Goal: Task Accomplishment & Management: Manage account settings

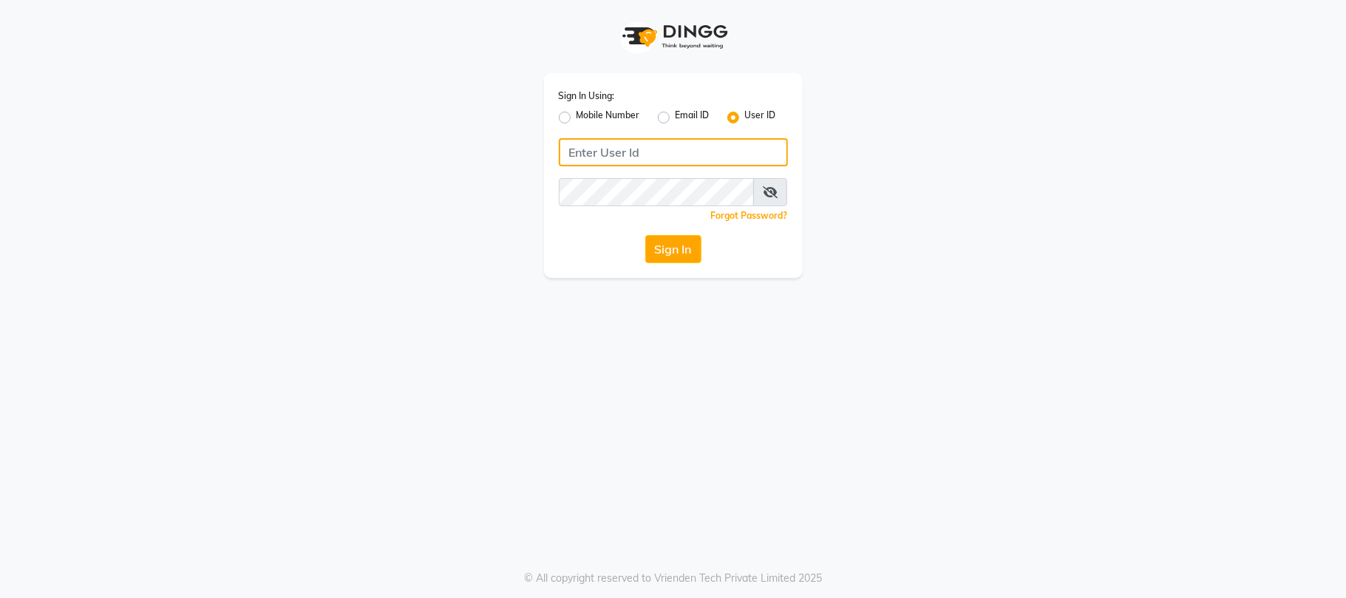
click at [621, 158] on input "Username" at bounding box center [673, 152] width 229 height 28
type input "e3554-01"
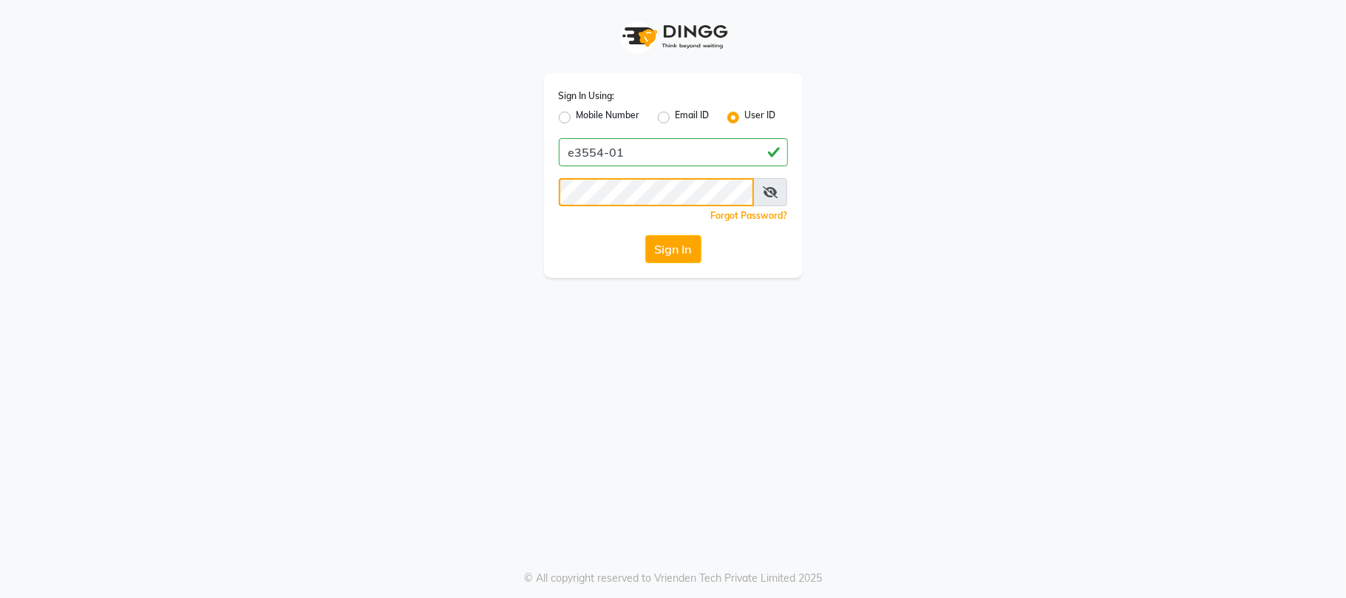
click at [645, 235] on button "Sign In" at bounding box center [673, 249] width 56 height 28
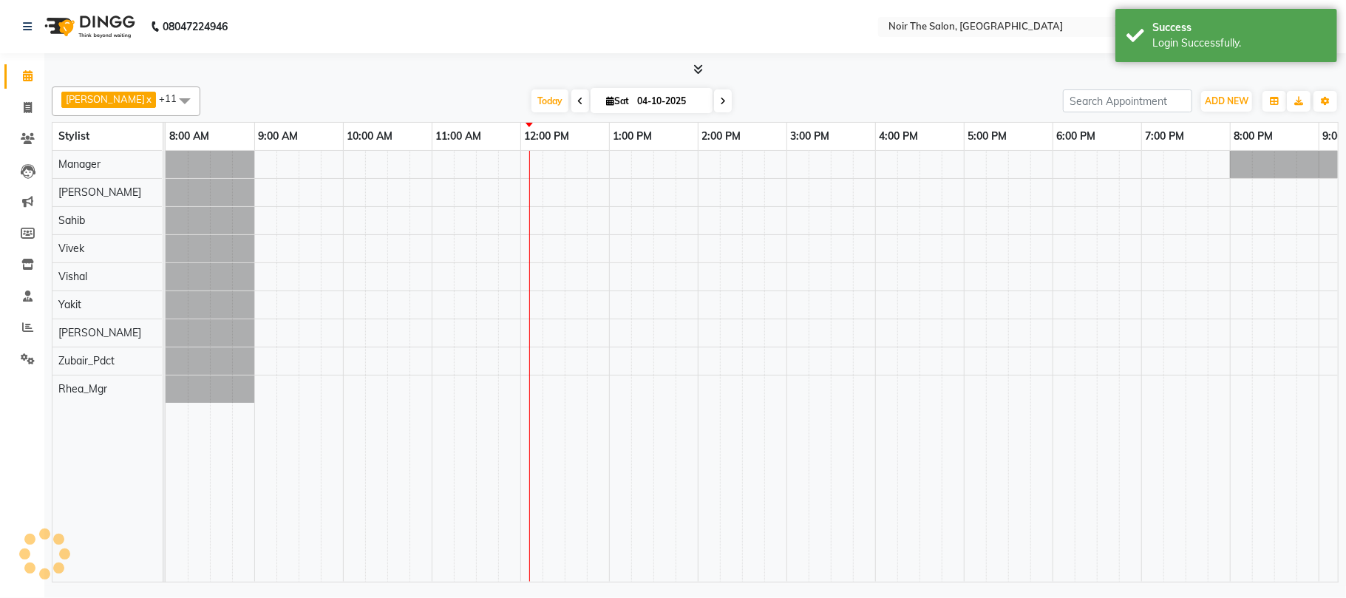
select select "en"
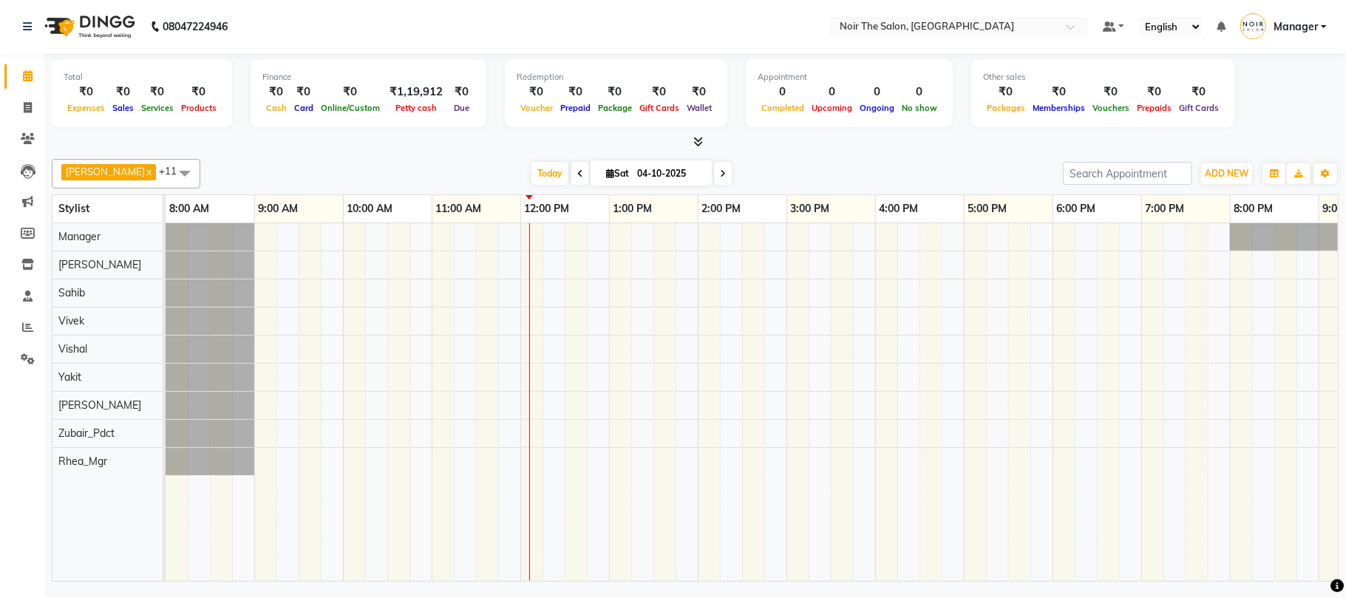
click at [701, 140] on icon at bounding box center [698, 141] width 10 height 11
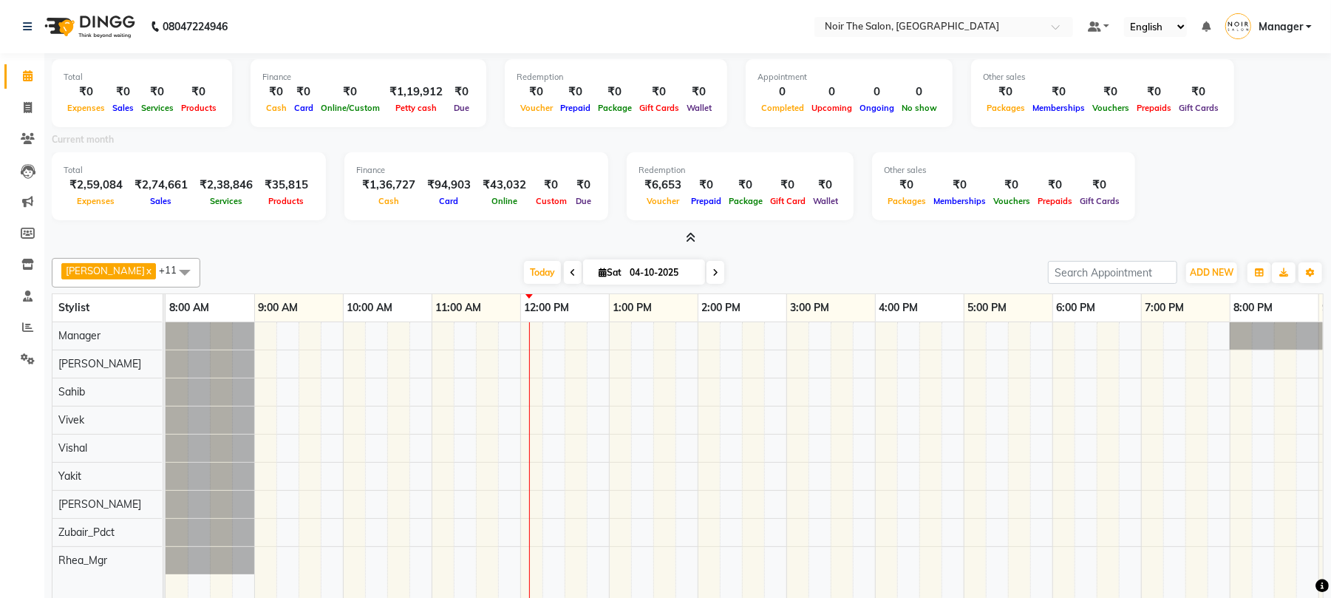
click at [692, 236] on icon at bounding box center [691, 237] width 10 height 11
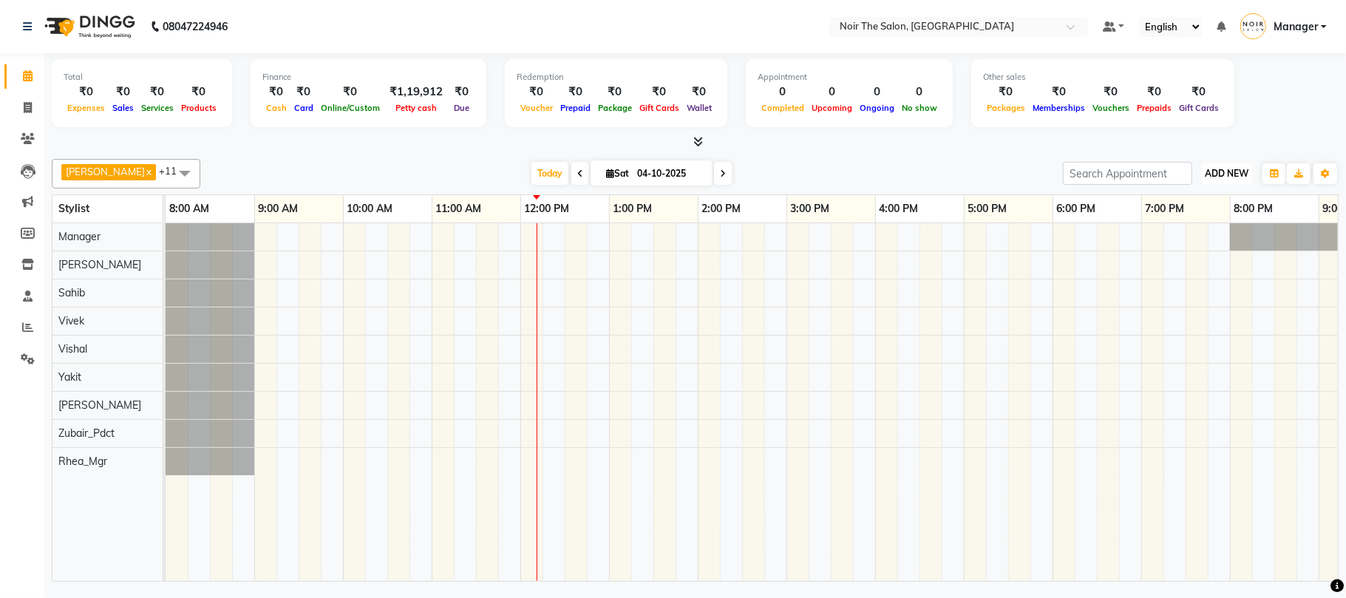
click at [1235, 172] on span "ADD NEW" at bounding box center [1226, 173] width 44 height 11
click at [1190, 242] on link "Add Expense" at bounding box center [1192, 240] width 117 height 19
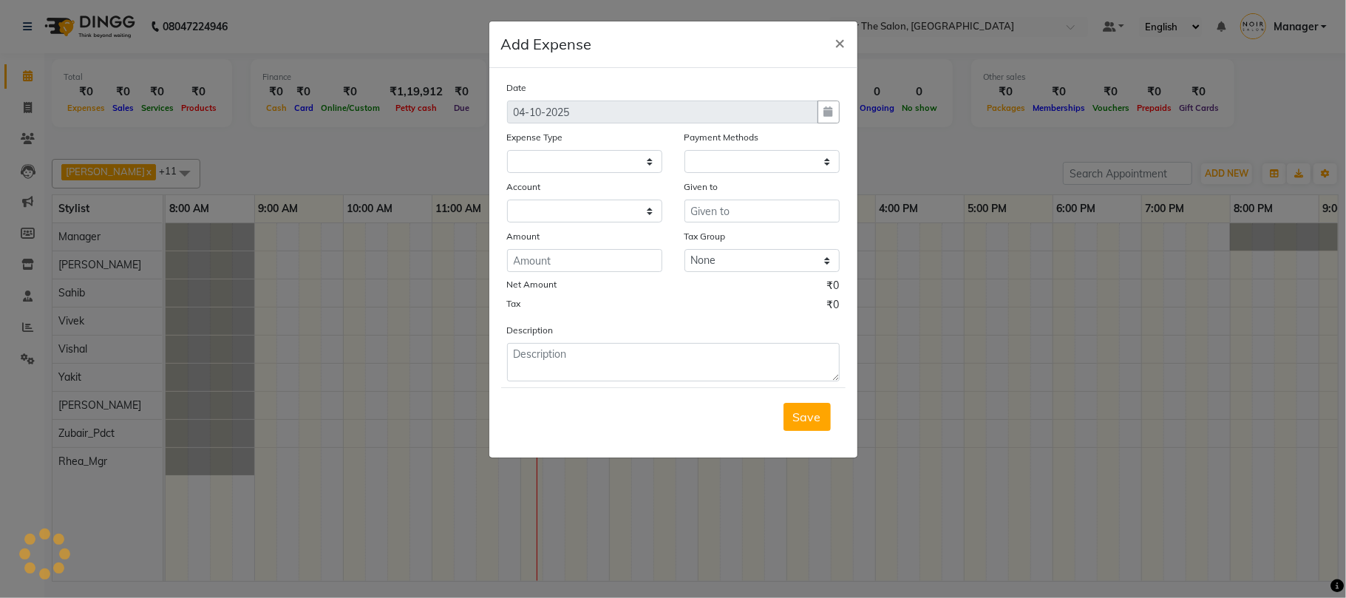
select select
select select "1"
select select "7157"
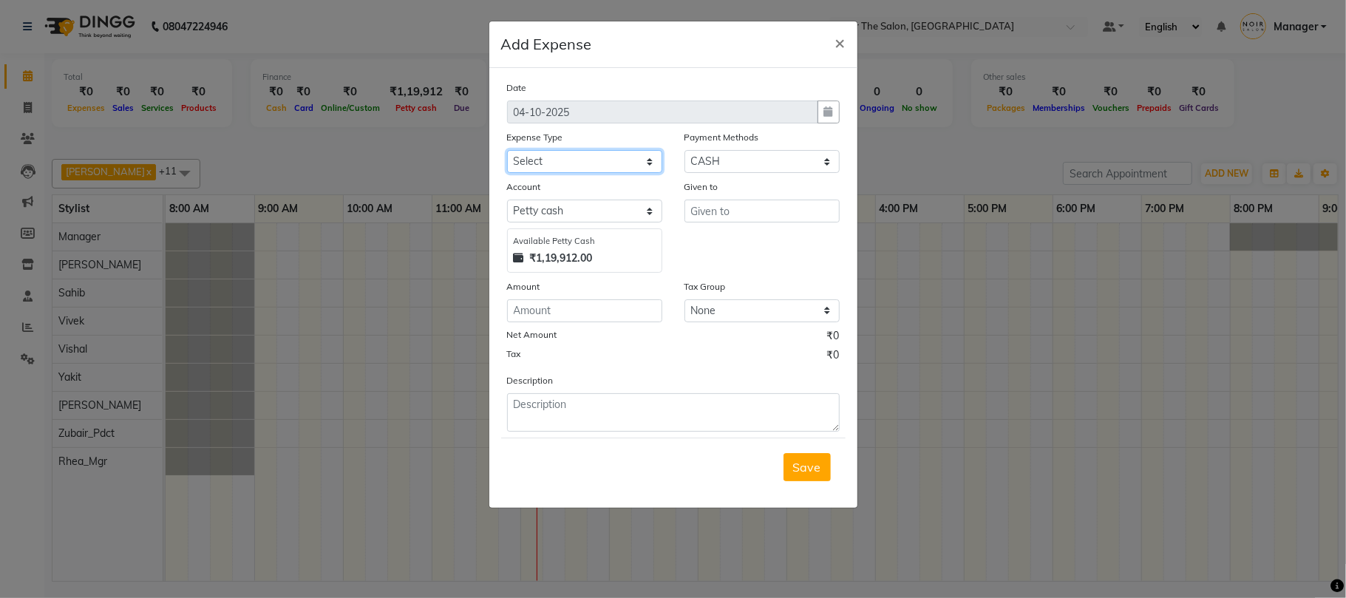
click at [582, 157] on select "Select Accommodation Aesthetics Bank Deposit BLINKIT Cash Handover Client Refun…" at bounding box center [584, 161] width 155 height 23
select select "23704"
click at [507, 150] on select "Select Accommodation Aesthetics Bank Deposit BLINKIT Cash Handover Client Refun…" at bounding box center [584, 161] width 155 height 23
click at [551, 306] on input "number" at bounding box center [584, 310] width 155 height 23
type input "1115"
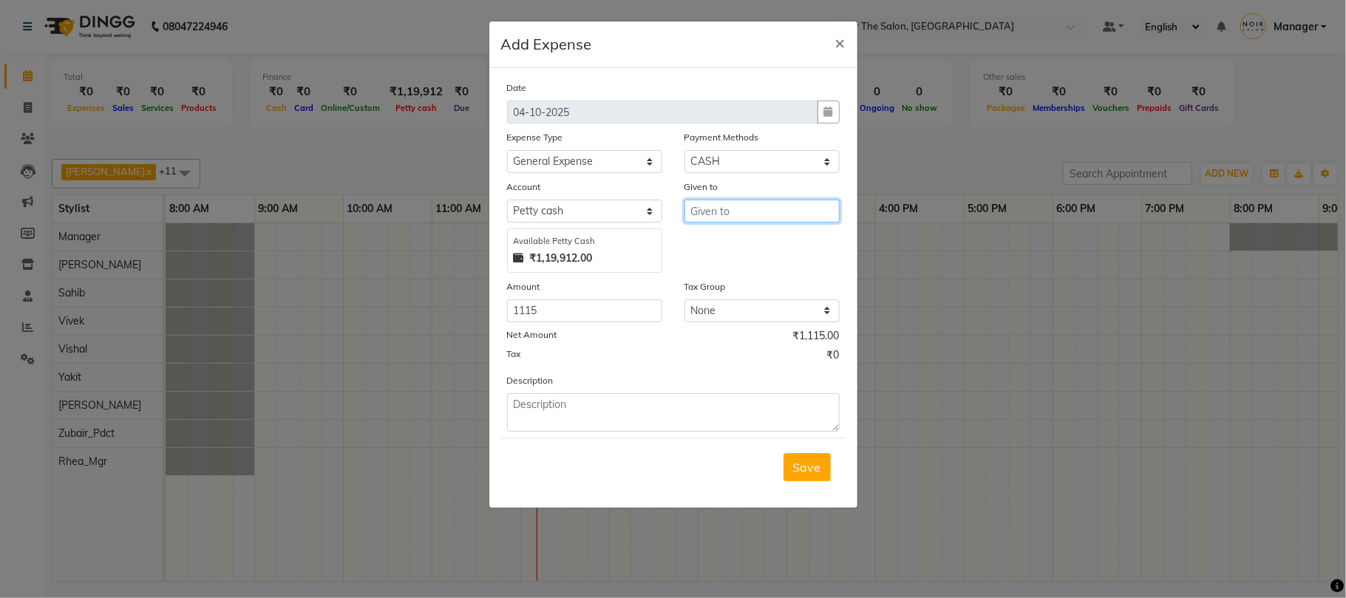
click at [779, 214] on input "text" at bounding box center [761, 211] width 155 height 23
click at [768, 273] on button "C ounter_Sales" at bounding box center [742, 265] width 117 height 24
type input "Counter_Sales"
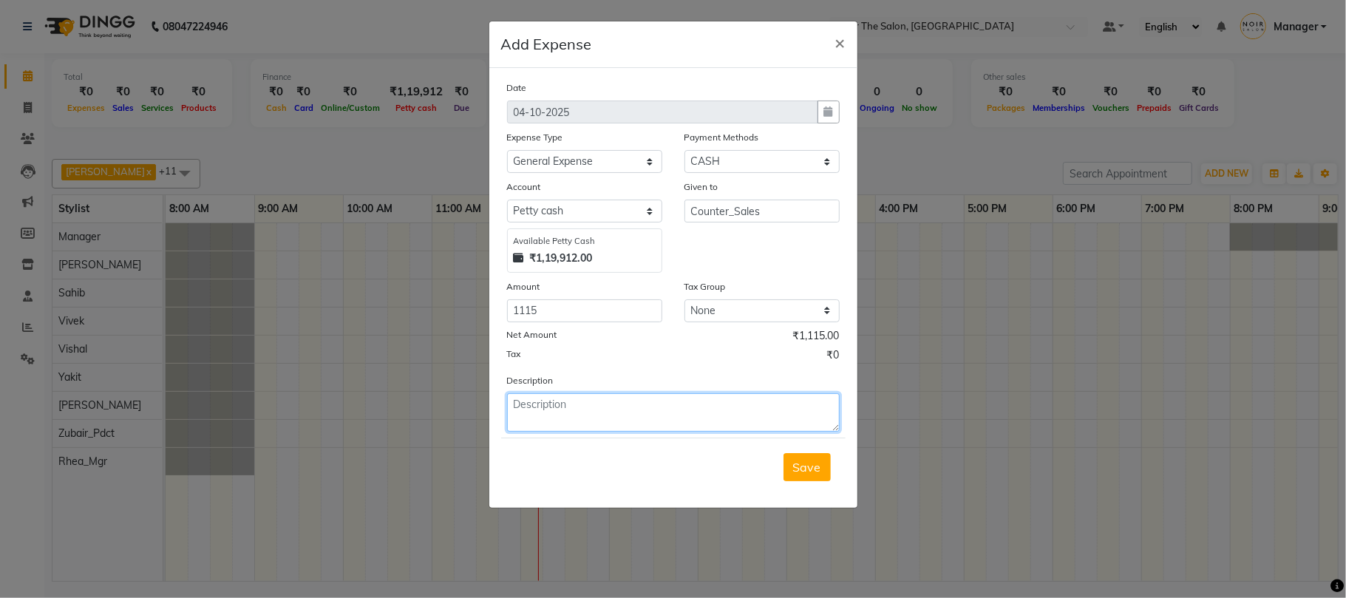
click at [541, 406] on textarea at bounding box center [673, 412] width 333 height 38
type textarea "milk coffee biscuit"
click at [795, 471] on span "Save" at bounding box center [807, 467] width 28 height 15
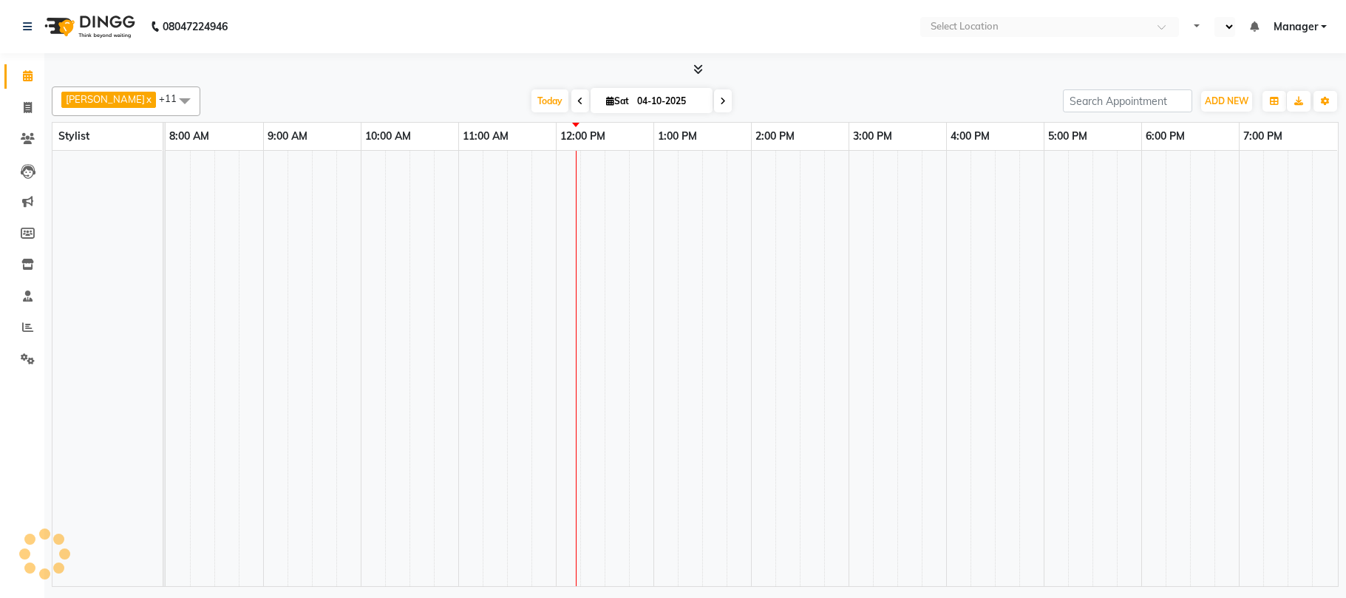
select select "en"
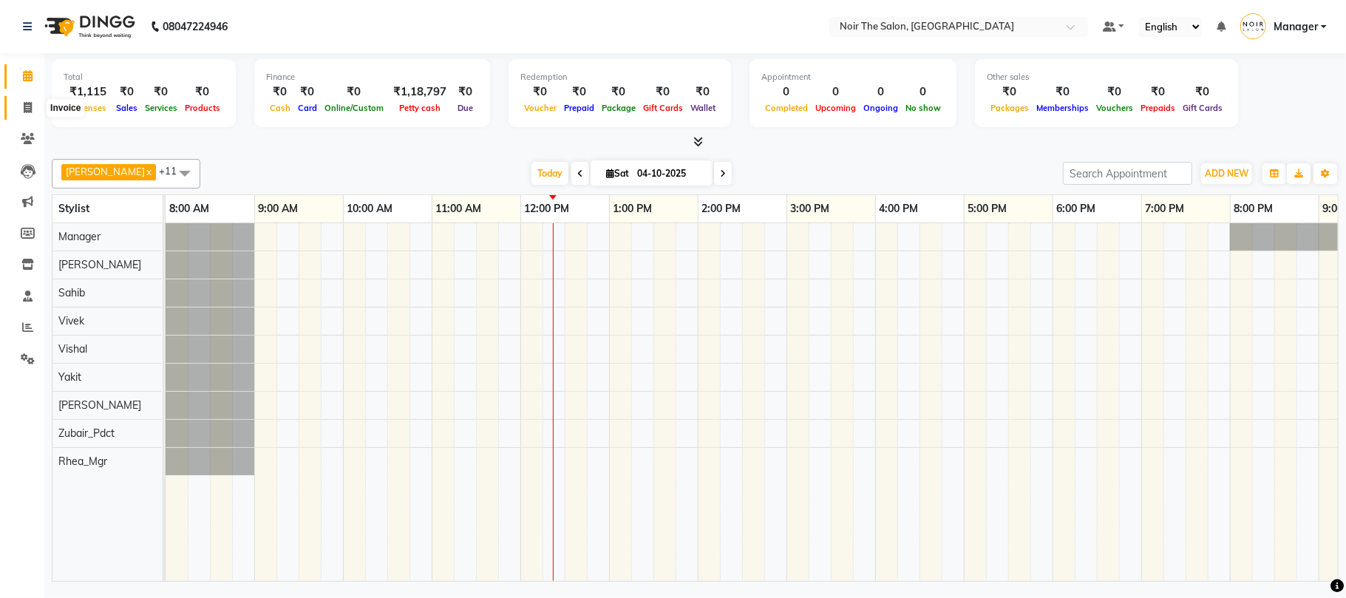
click at [30, 105] on icon at bounding box center [28, 107] width 8 height 11
select select "service"
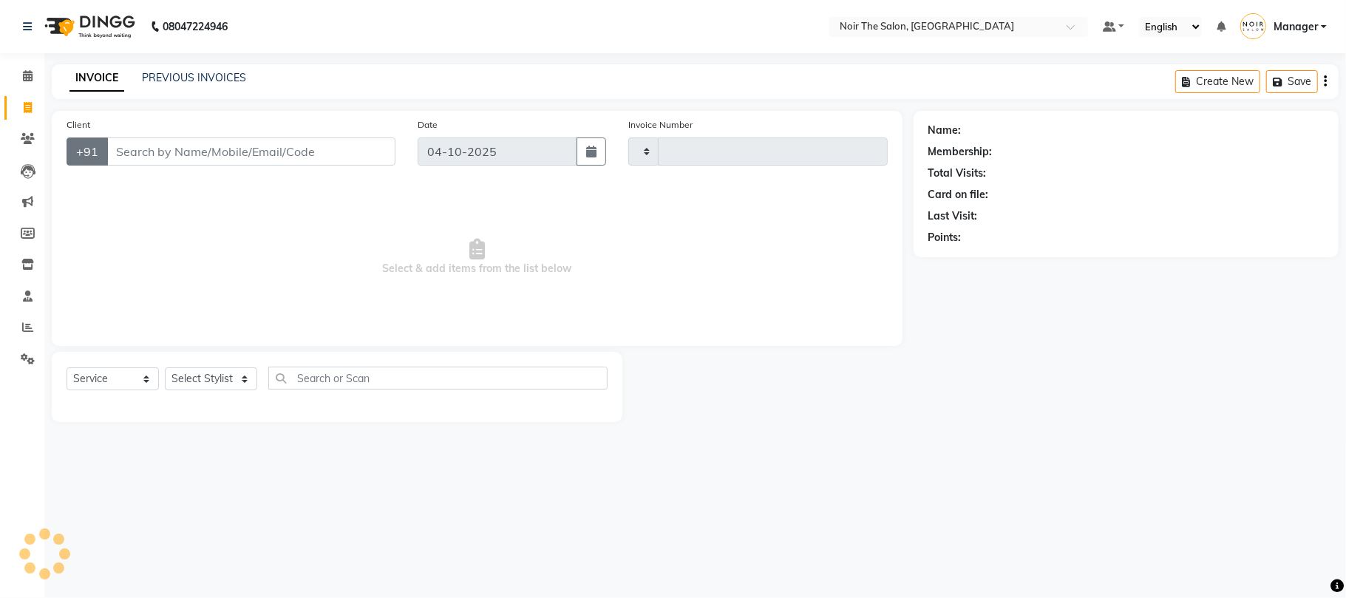
type input "3703"
select select "8026"
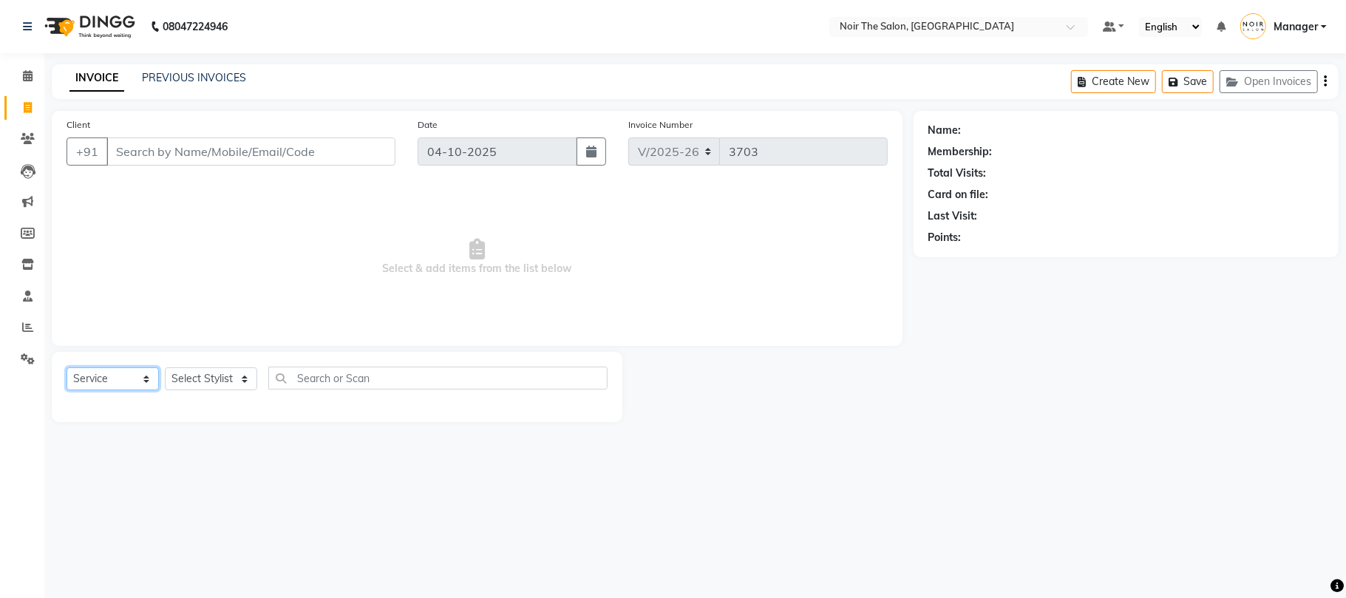
click at [114, 381] on select "Select Service Product Membership Package Voucher Prepaid Gift Card" at bounding box center [113, 378] width 92 height 23
select select "product"
click at [67, 367] on select "Select Service Product Membership Package Voucher Prepaid Gift Card" at bounding box center [113, 378] width 92 height 23
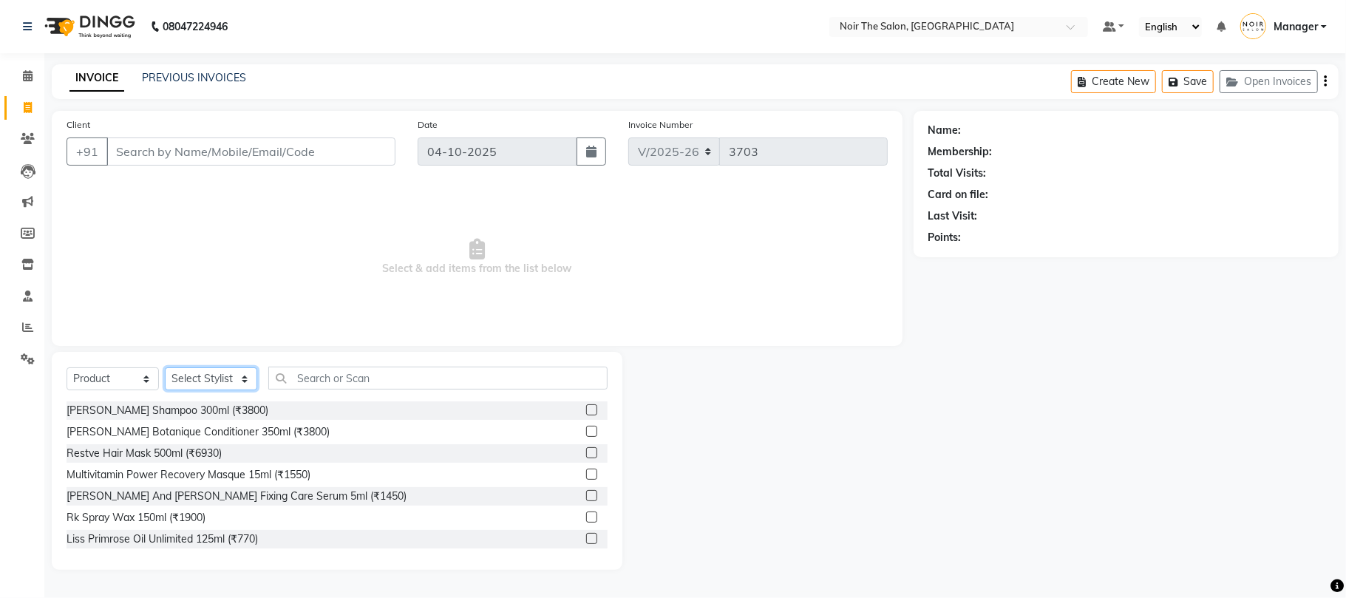
click at [239, 385] on select "Select Stylist Aalam Abhishek_Mgr Abhishek_Pdct Bhupinder Counter_Sales Manager…" at bounding box center [211, 378] width 92 height 23
select select "72647"
click at [165, 367] on select "Select Stylist Aalam Abhishek_Mgr Abhishek_Pdct Bhupinder Counter_Sales Manager…" at bounding box center [211, 378] width 92 height 23
click at [299, 379] on input "text" at bounding box center [437, 378] width 339 height 23
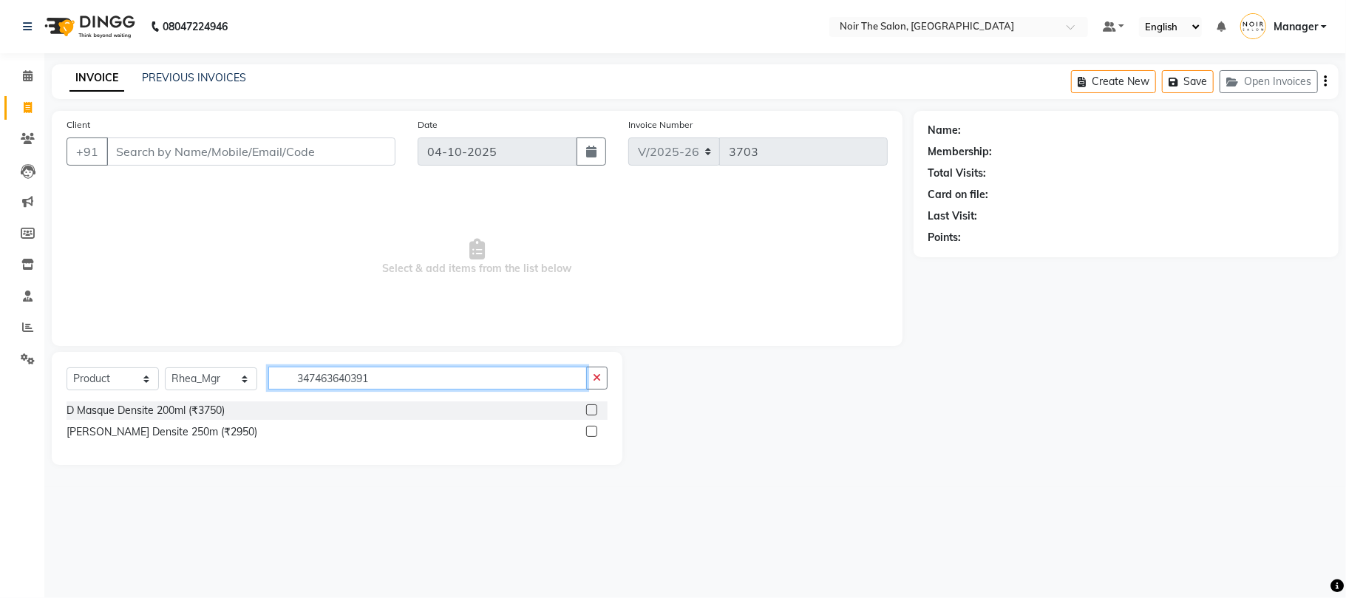
type input "3474636403912"
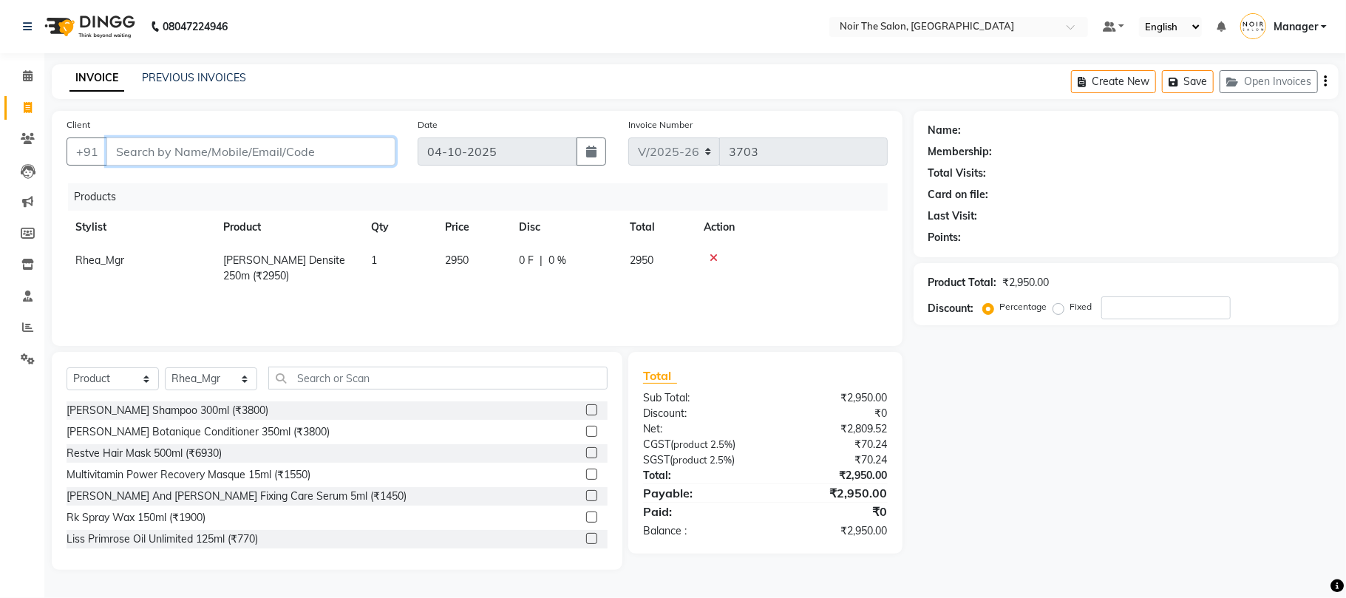
click at [118, 157] on input "Client" at bounding box center [250, 151] width 289 height 28
type input "w"
type input "0"
type input "walkin"
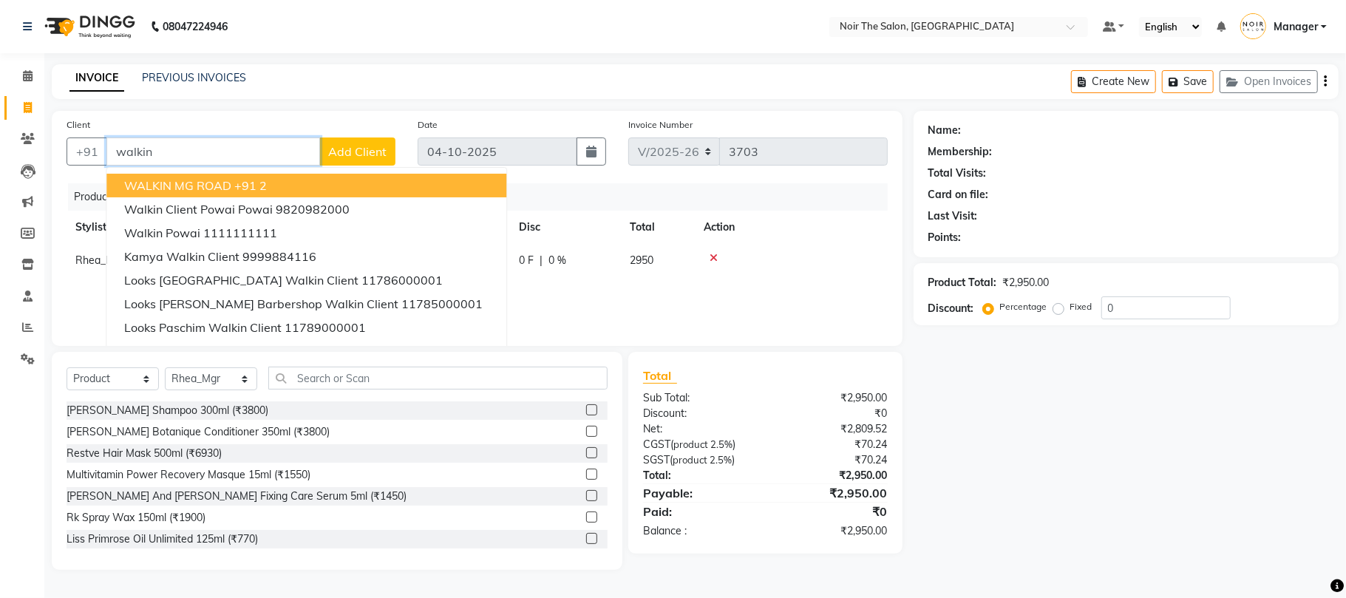
drag, startPoint x: 199, startPoint y: 139, endPoint x: 53, endPoint y: 151, distance: 146.0
click at [53, 151] on div "Client +91 walkin WALKIN MG ROAD +91 2 walkin client Powai Powai 9820982000 Wal…" at bounding box center [477, 228] width 851 height 235
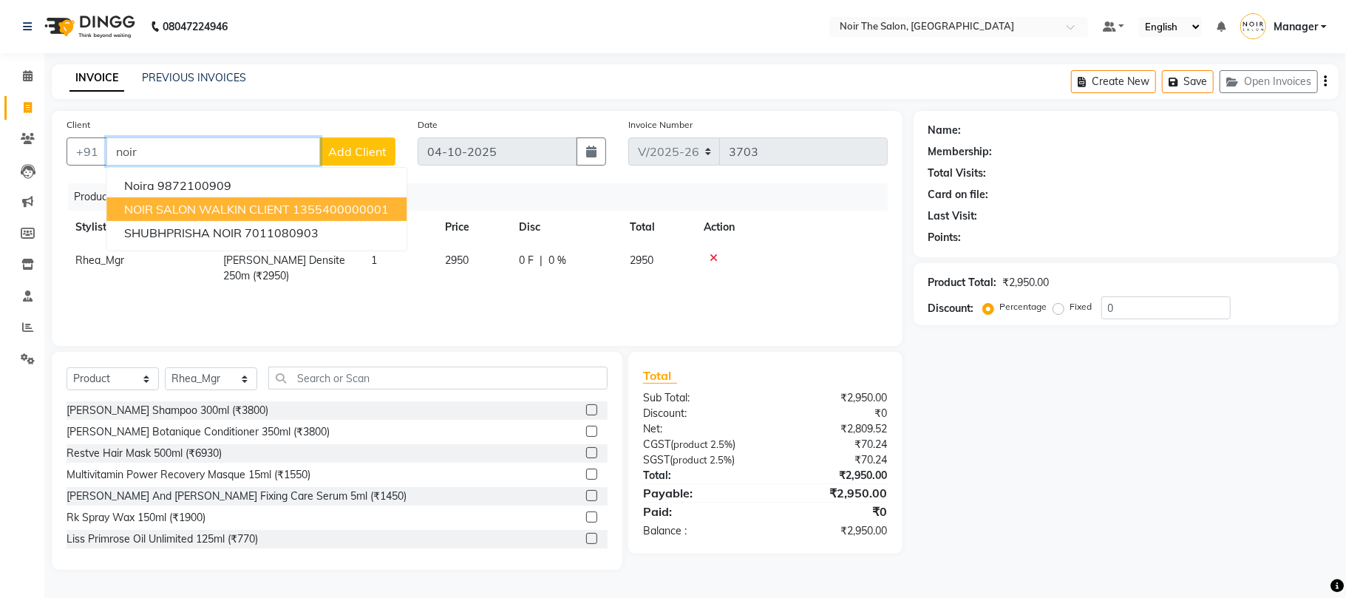
click at [151, 202] on span "NOIR SALON WALKIN CLIENT" at bounding box center [207, 209] width 166 height 15
type input "1355400000001"
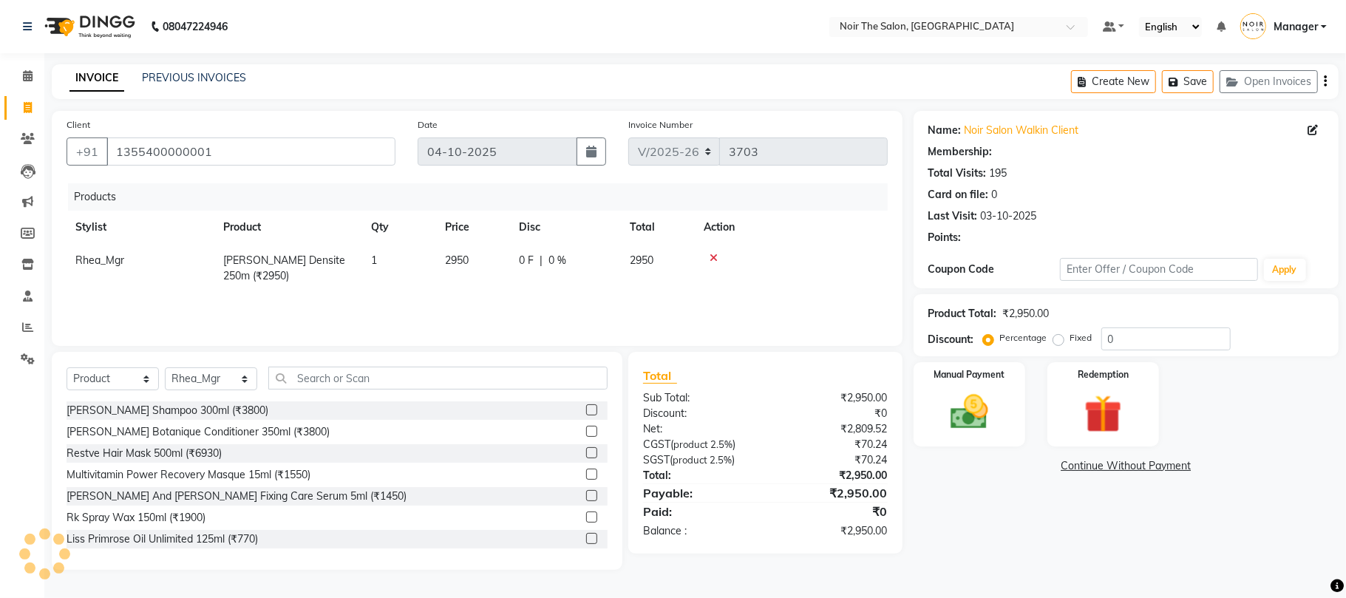
select select "1: Object"
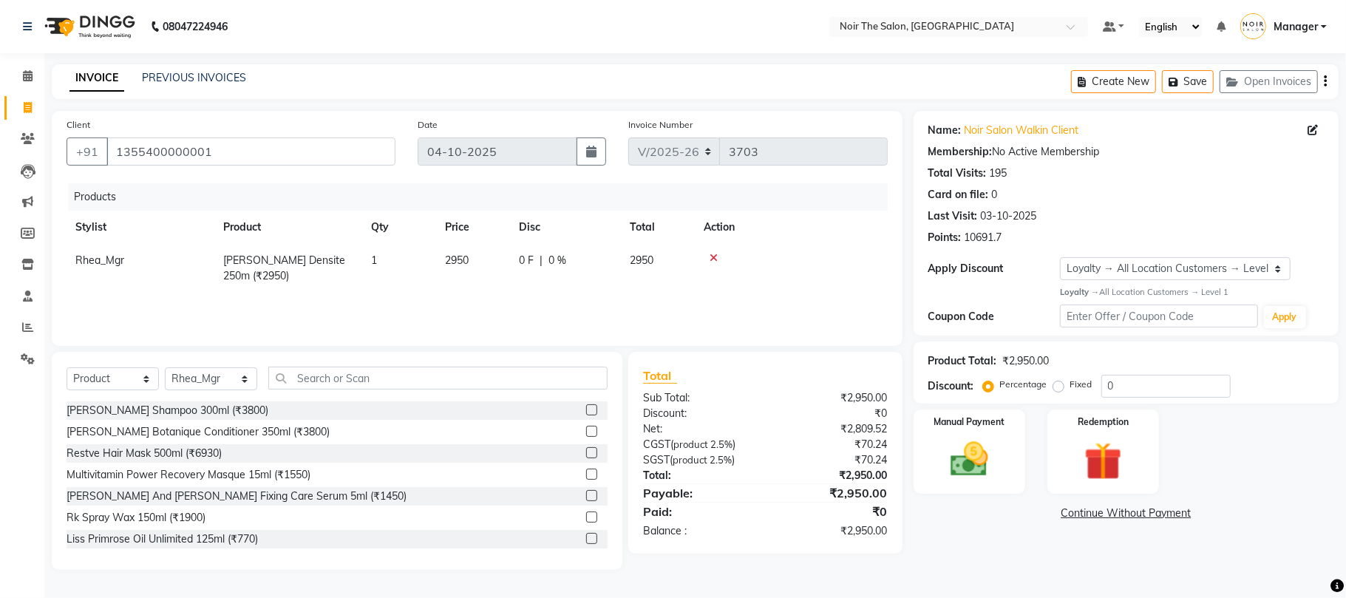
click at [455, 253] on span "2950" at bounding box center [457, 259] width 24 height 13
select select "72647"
drag, startPoint x: 491, startPoint y: 263, endPoint x: 447, endPoint y: 276, distance: 46.3
click at [447, 276] on td "2950" at bounding box center [473, 265] width 74 height 42
type input "2803"
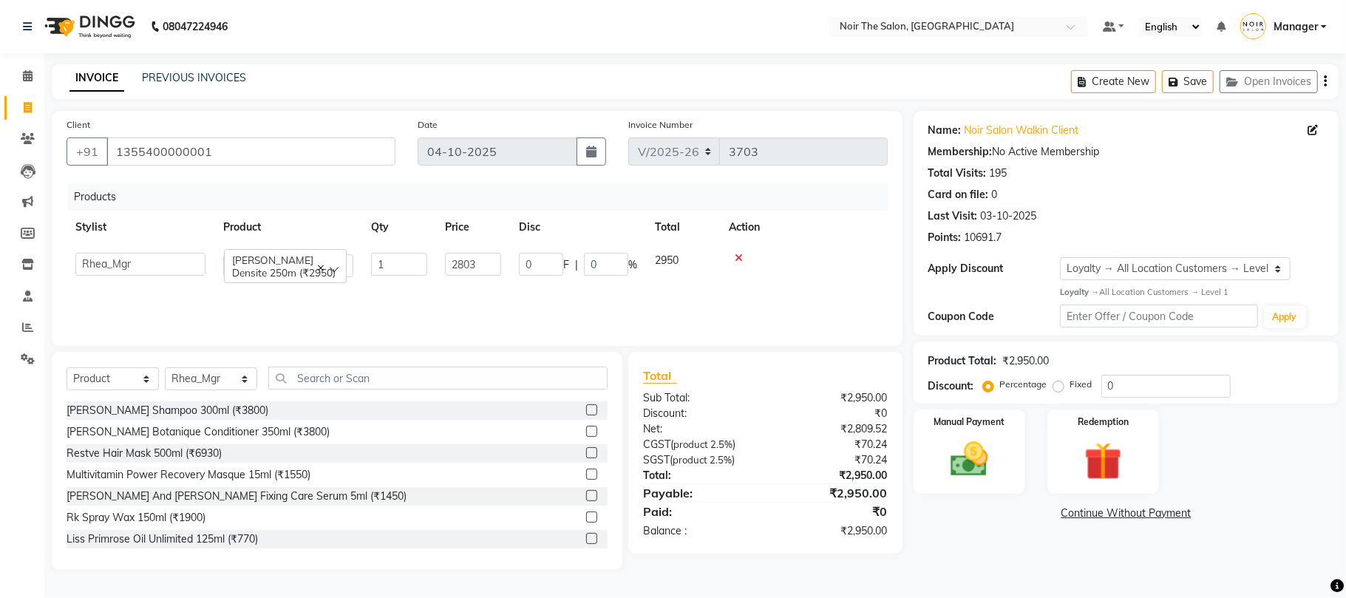
click at [471, 294] on div "Products Stylist Product Qty Price Disc Total Action Aalam Abhishek_Mgr Abhishe…" at bounding box center [477, 257] width 821 height 148
click at [975, 452] on img at bounding box center [969, 460] width 64 height 46
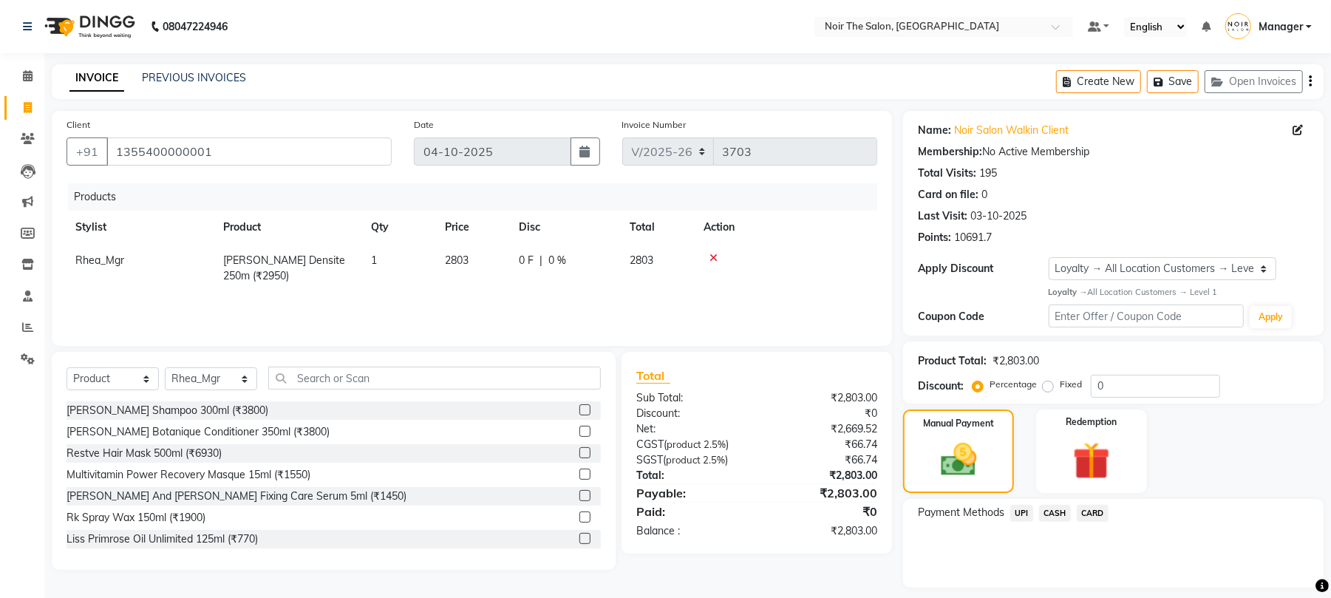
click at [1057, 513] on span "CASH" at bounding box center [1055, 513] width 32 height 17
click at [1080, 585] on button "Add Payment" at bounding box center [1182, 591] width 253 height 23
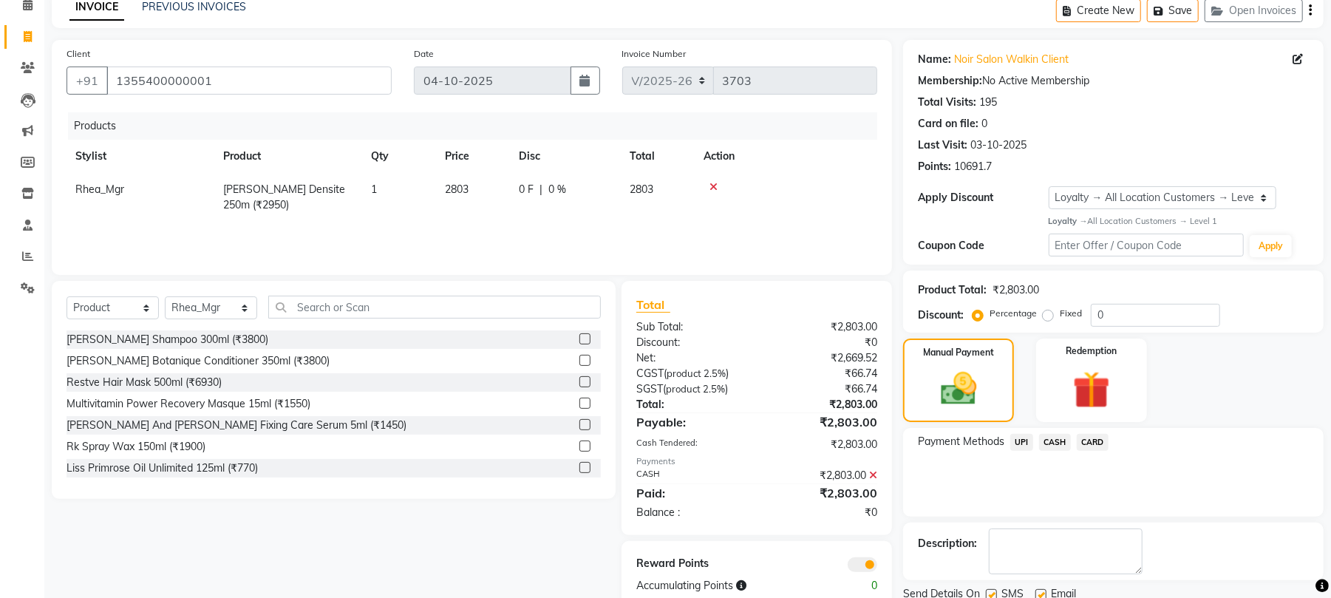
scroll to position [127, 0]
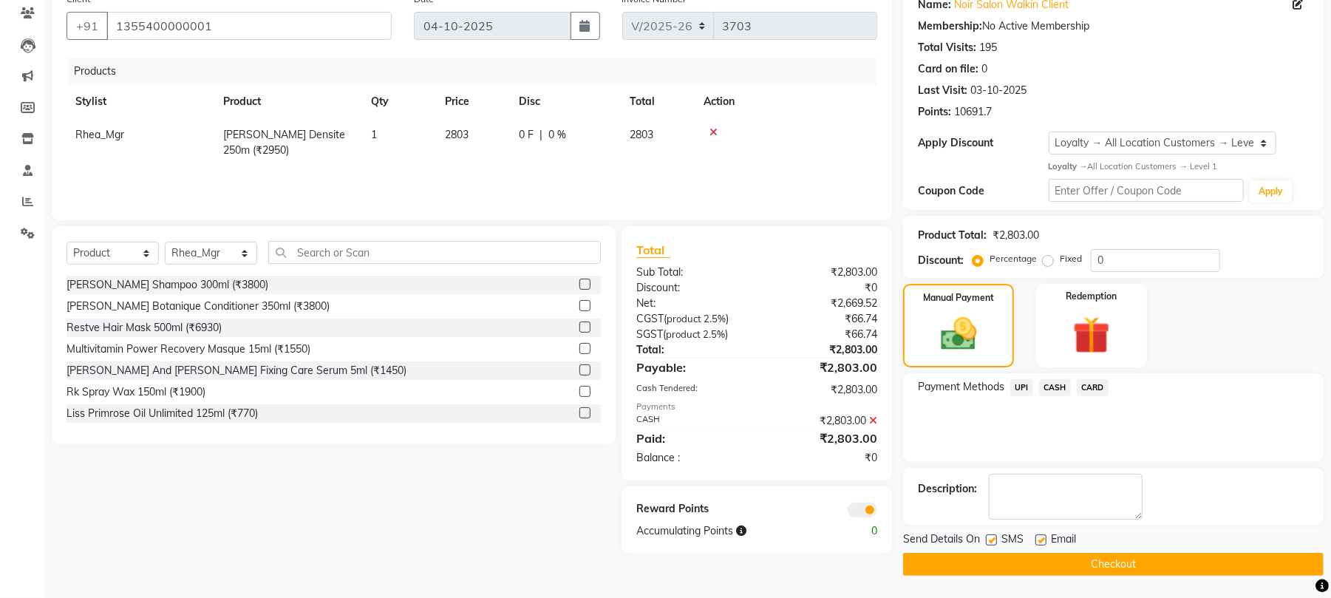
click at [860, 509] on span at bounding box center [863, 509] width 30 height 15
click at [877, 512] on input "checkbox" at bounding box center [877, 512] width 0 height 0
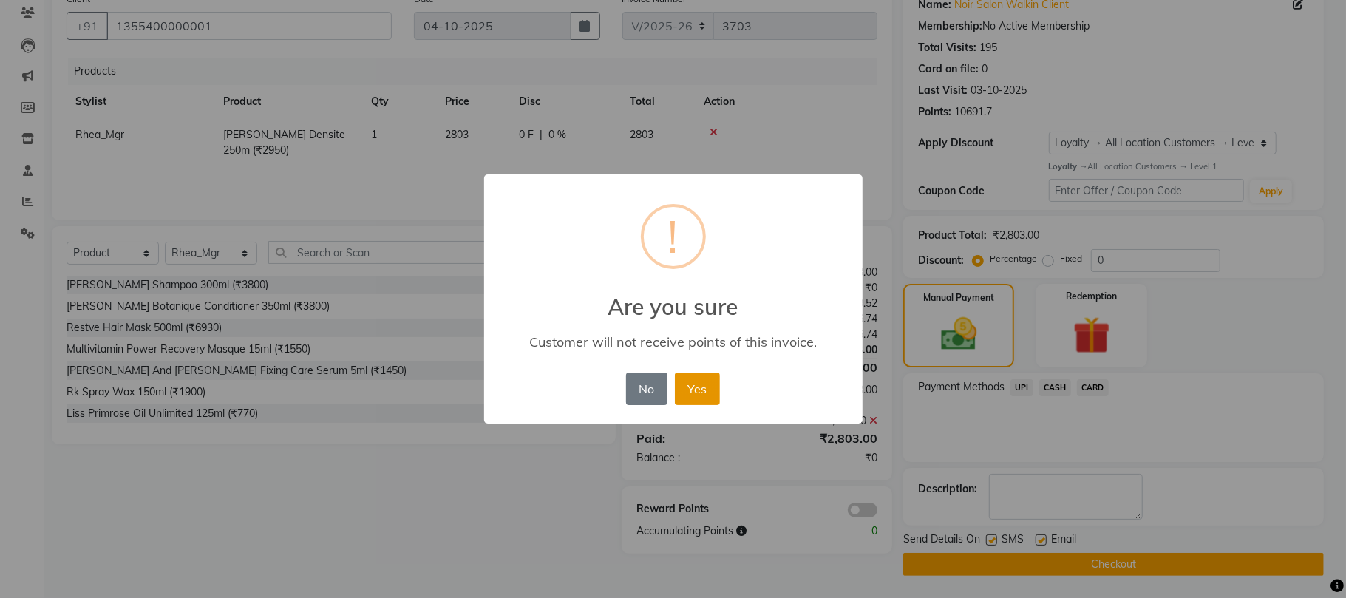
click at [709, 387] on button "Yes" at bounding box center [697, 388] width 45 height 33
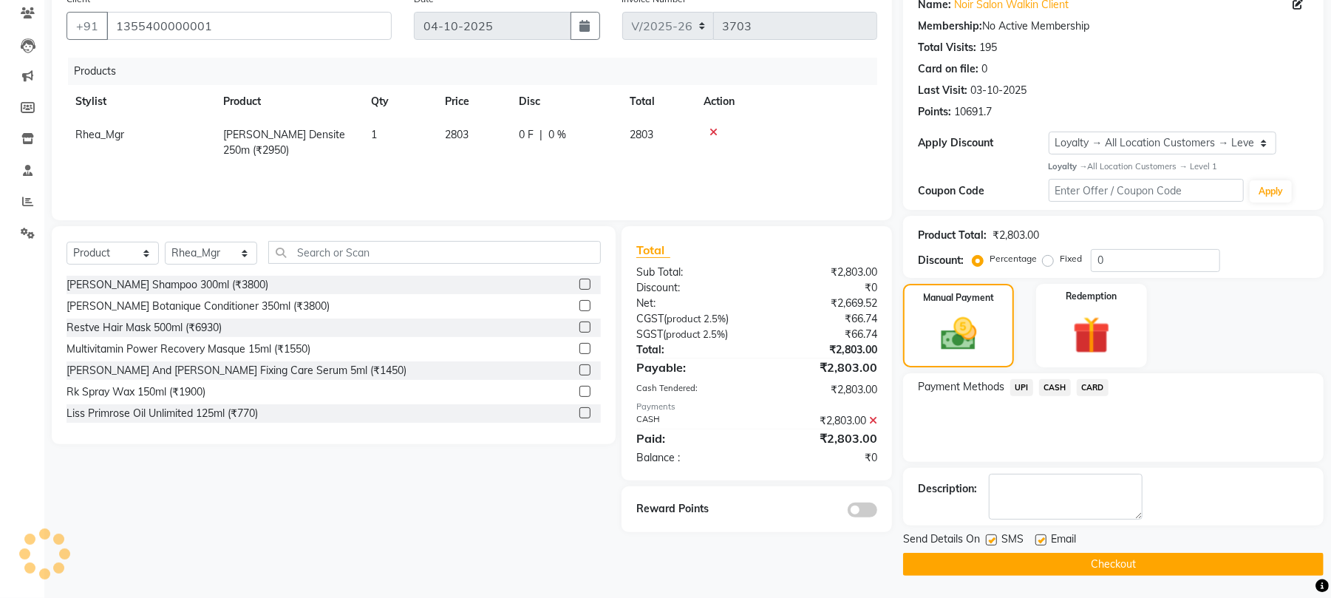
click at [991, 539] on label at bounding box center [991, 539] width 11 height 11
click at [991, 539] on input "checkbox" at bounding box center [991, 541] width 10 height 10
checkbox input "false"
click at [1041, 541] on label at bounding box center [1040, 539] width 11 height 11
click at [1041, 541] on input "checkbox" at bounding box center [1040, 541] width 10 height 10
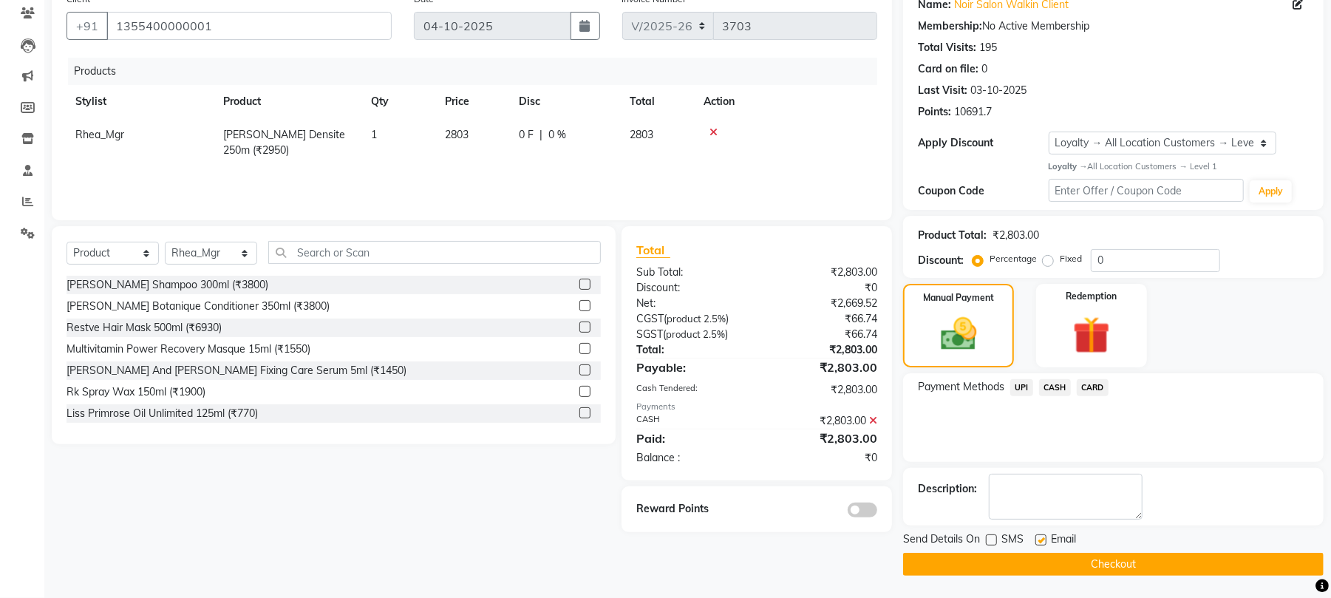
checkbox input "false"
click at [1030, 562] on button "Checkout" at bounding box center [1113, 564] width 420 height 23
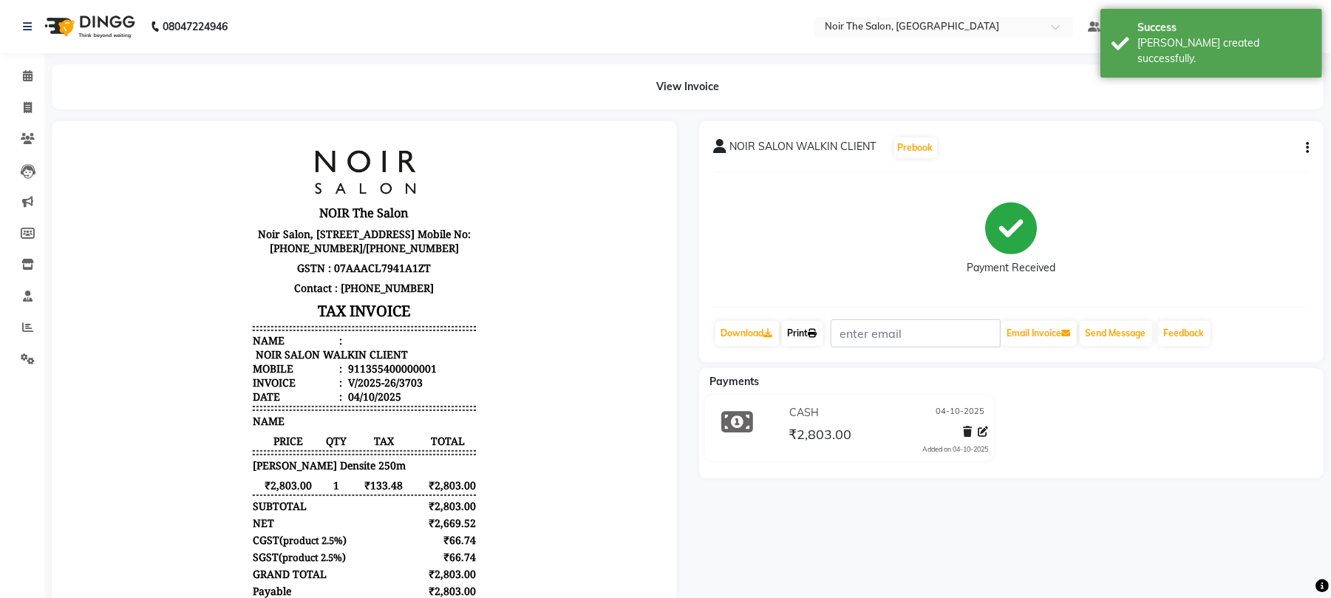
click at [801, 330] on link "Print" at bounding box center [802, 333] width 41 height 25
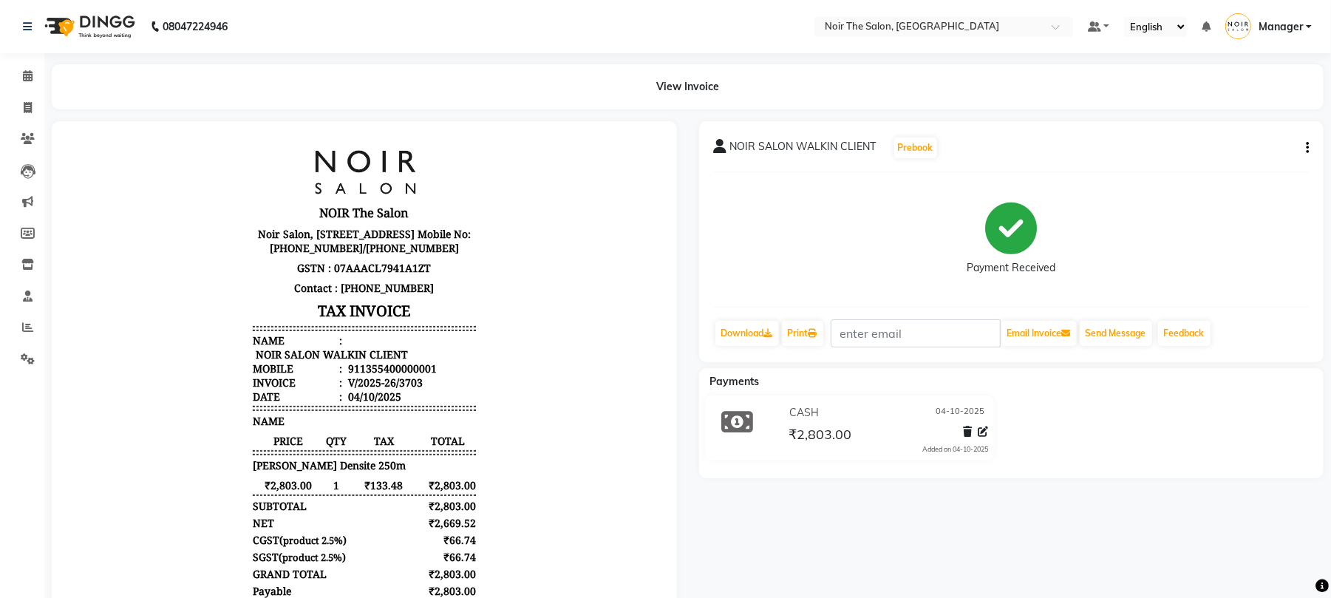
click at [22, 92] on li "Invoice" at bounding box center [22, 108] width 44 height 32
click at [24, 102] on icon at bounding box center [28, 107] width 8 height 11
select select "service"
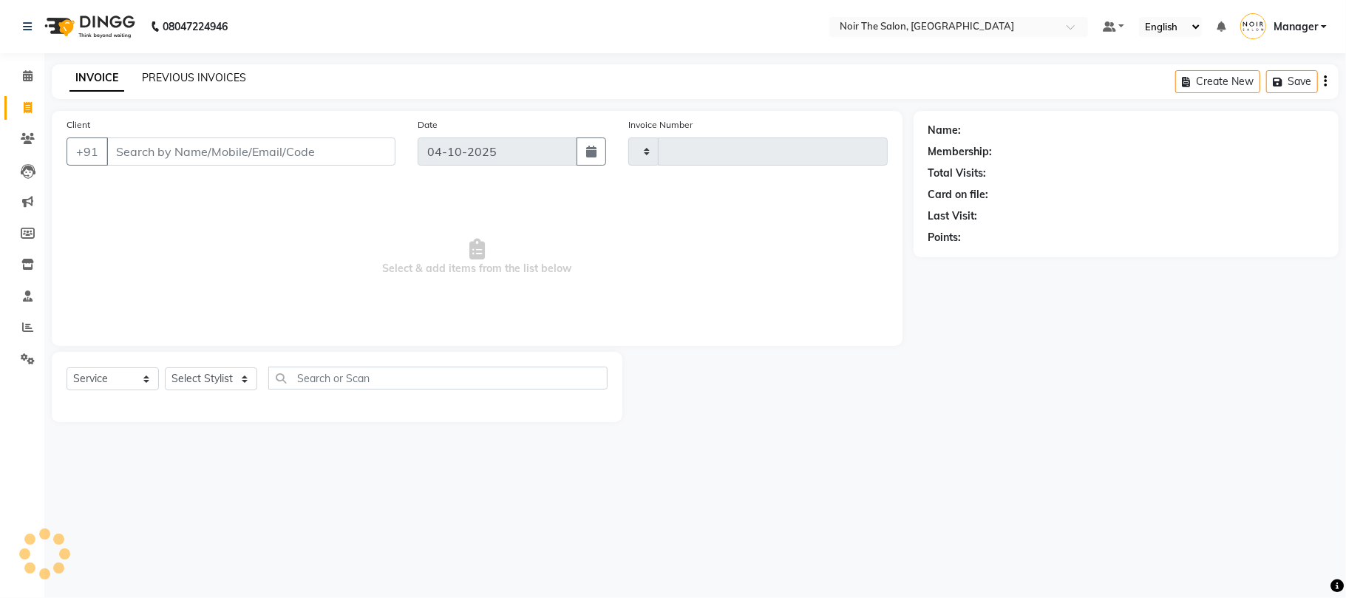
click at [158, 81] on link "PREVIOUS INVOICES" at bounding box center [194, 77] width 104 height 13
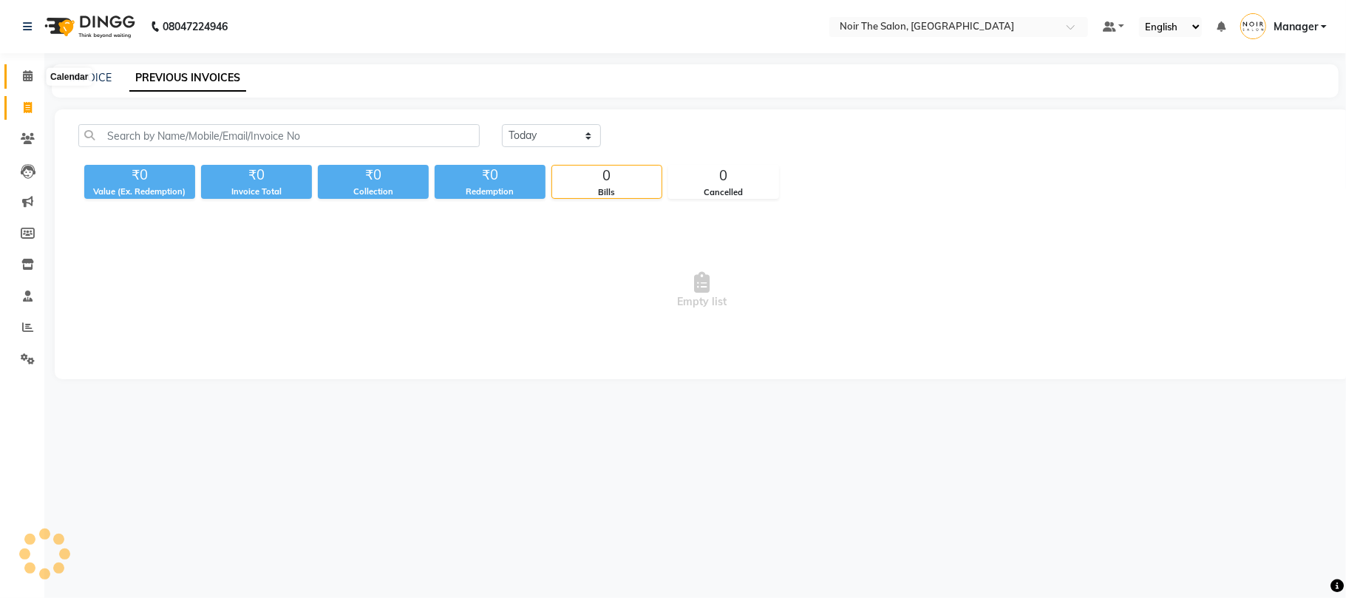
click at [18, 78] on span at bounding box center [28, 76] width 26 height 17
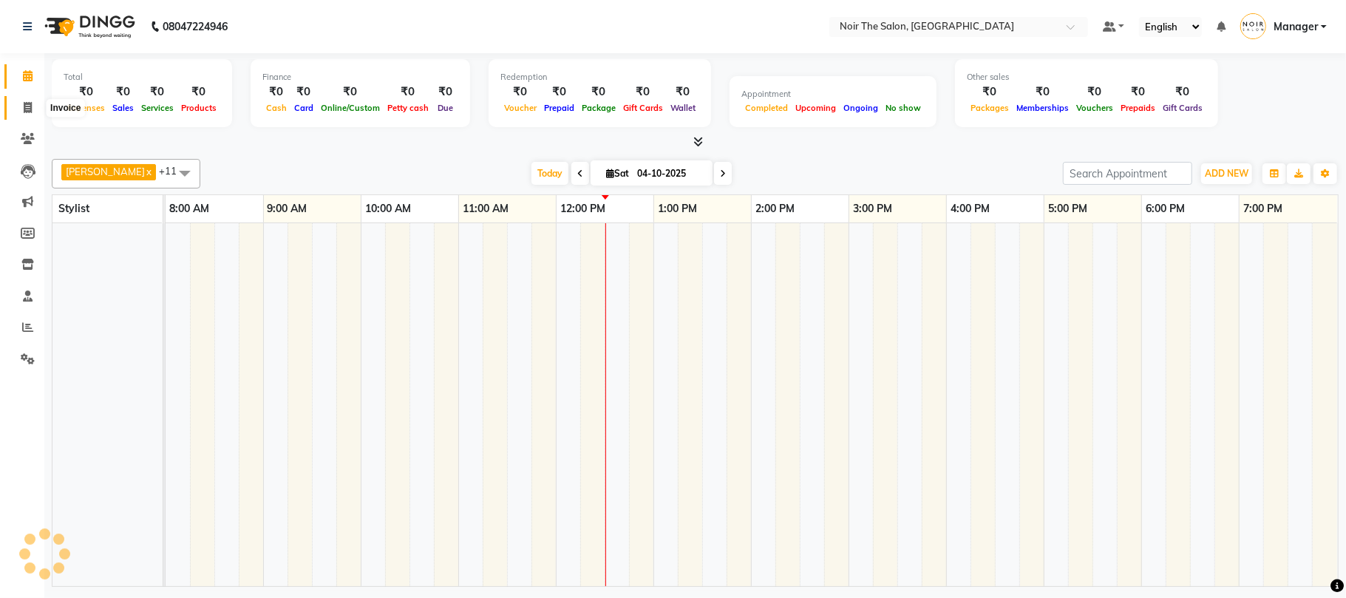
click at [39, 102] on span at bounding box center [28, 108] width 26 height 17
select select "service"
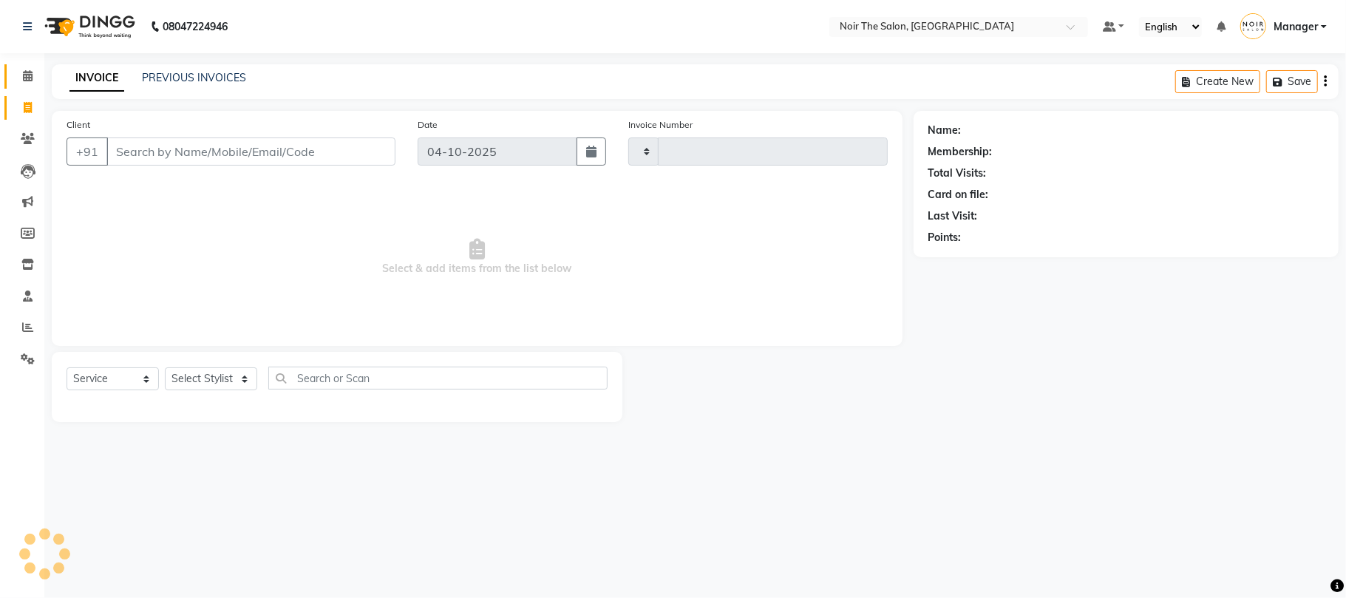
click at [37, 80] on span at bounding box center [28, 76] width 26 height 17
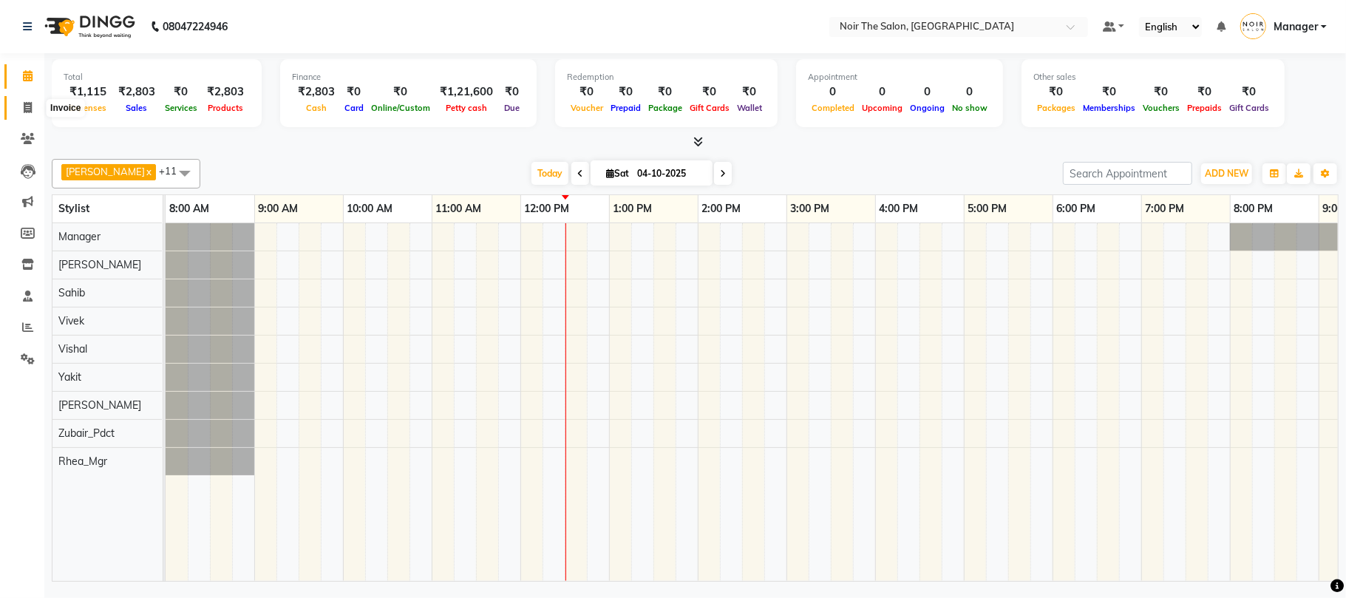
click at [15, 114] on span at bounding box center [28, 108] width 26 height 17
select select "8026"
select select "service"
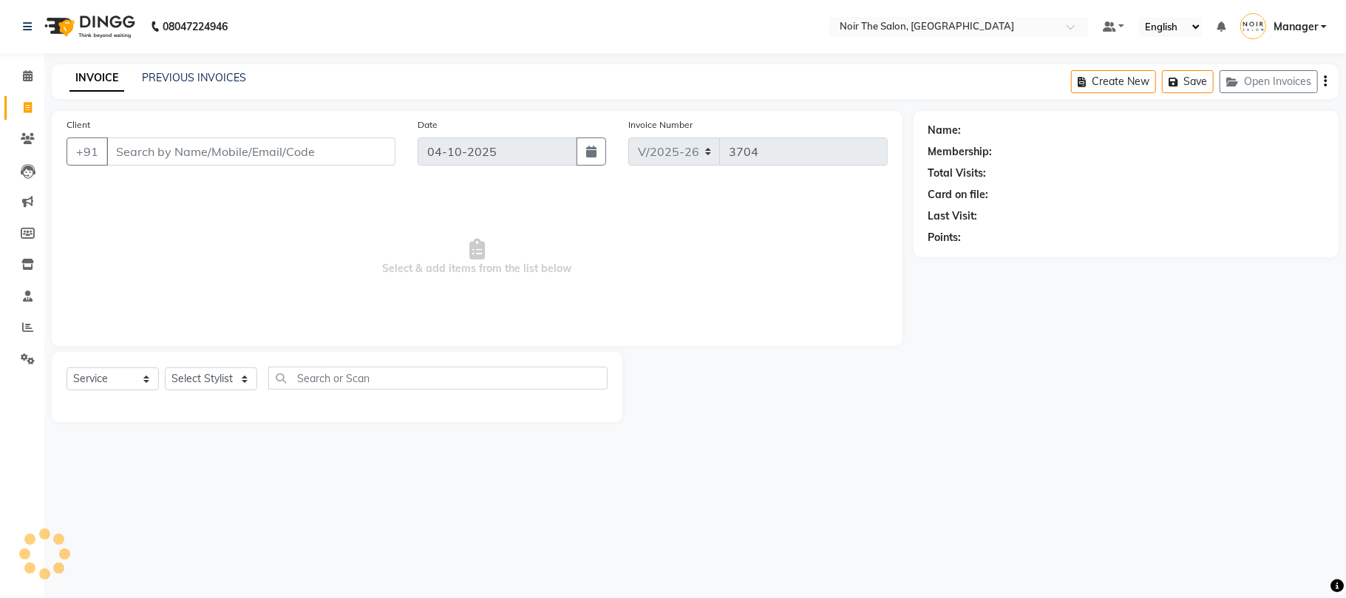
click at [211, 66] on div "INVOICE PREVIOUS INVOICES Create New Save Open Invoices" at bounding box center [695, 81] width 1286 height 35
click at [207, 81] on link "PREVIOUS INVOICES" at bounding box center [194, 77] width 104 height 13
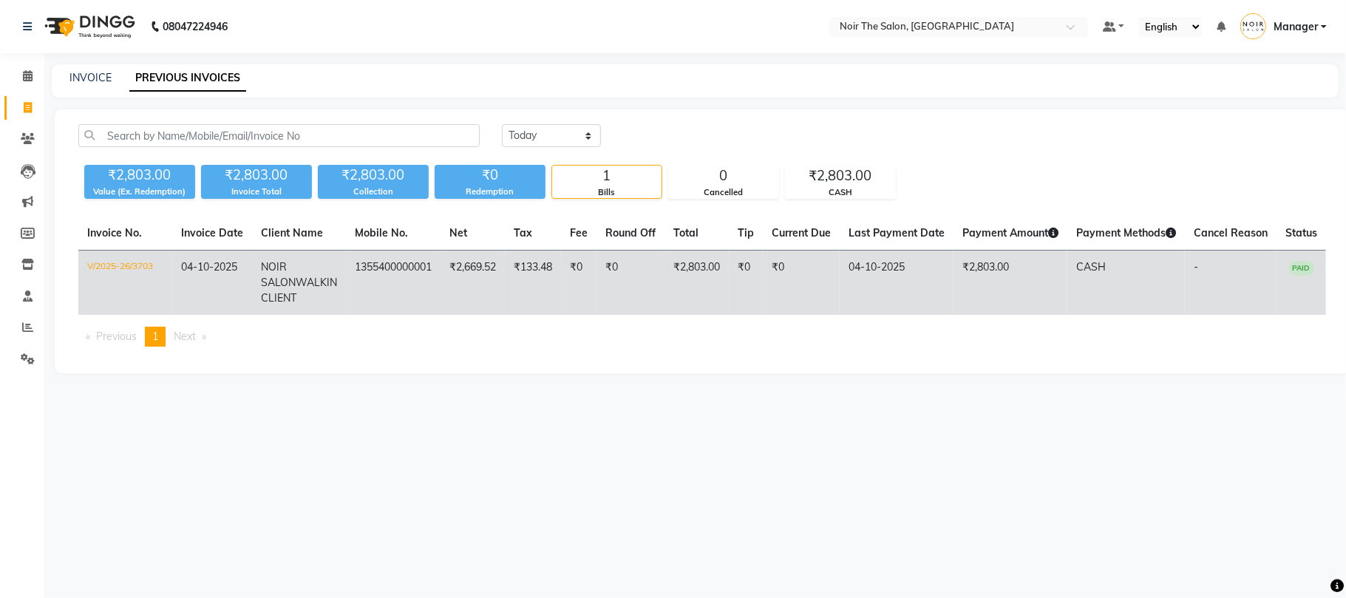
click at [119, 266] on td "V/2025-26/3703" at bounding box center [125, 282] width 94 height 65
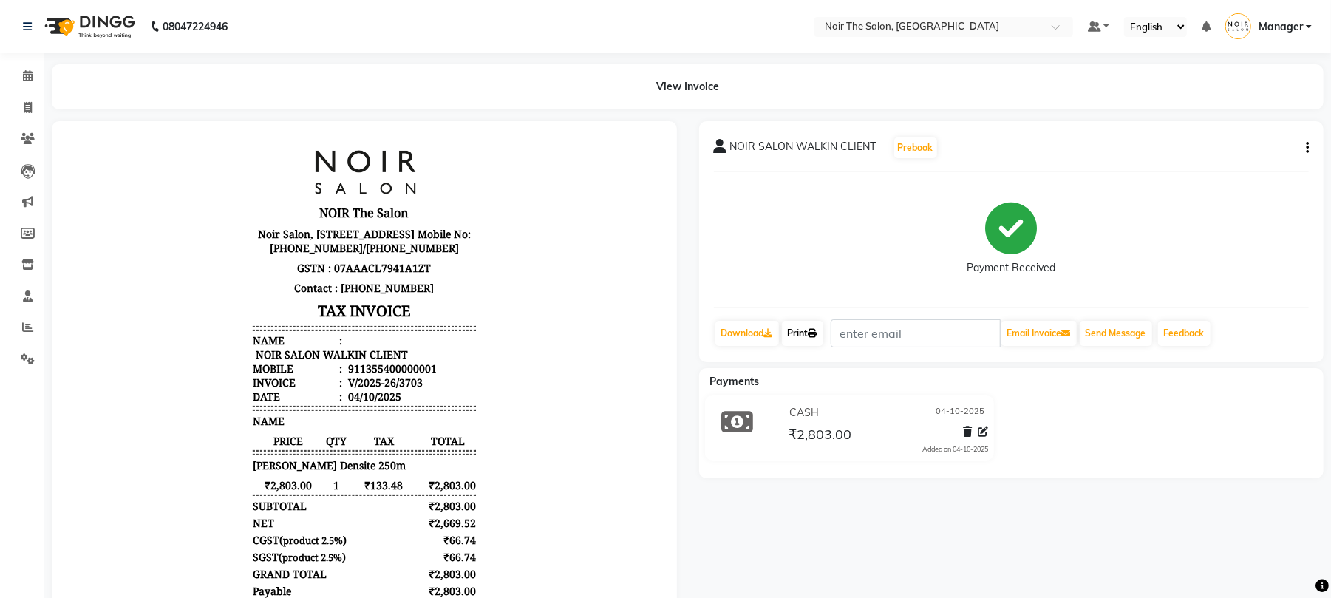
click at [802, 330] on link "Print" at bounding box center [802, 333] width 41 height 25
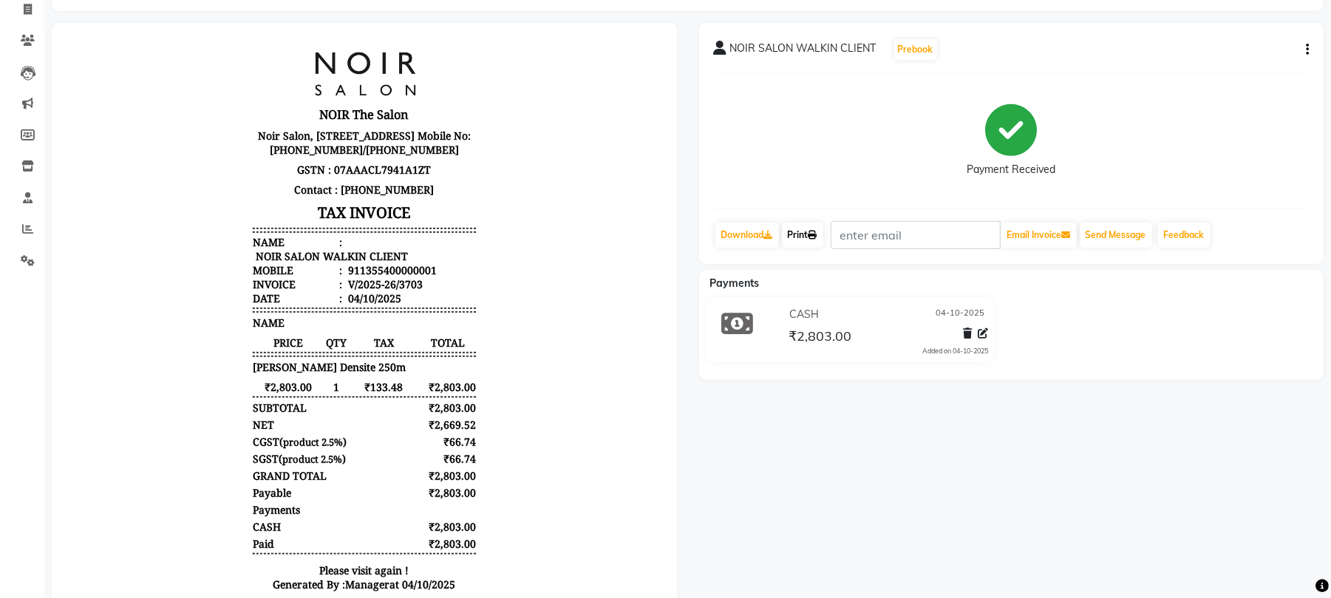
click at [805, 240] on link "Print" at bounding box center [802, 234] width 41 height 25
